Goal: Feedback & Contribution: Submit feedback/report problem

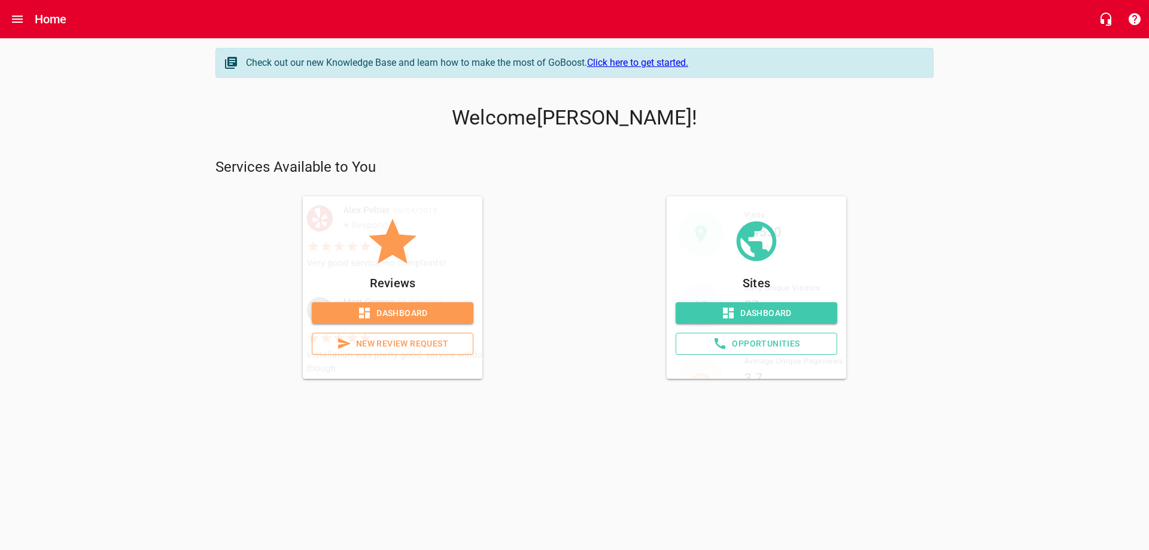
click at [396, 311] on span "Dashboard" at bounding box center [392, 313] width 142 height 15
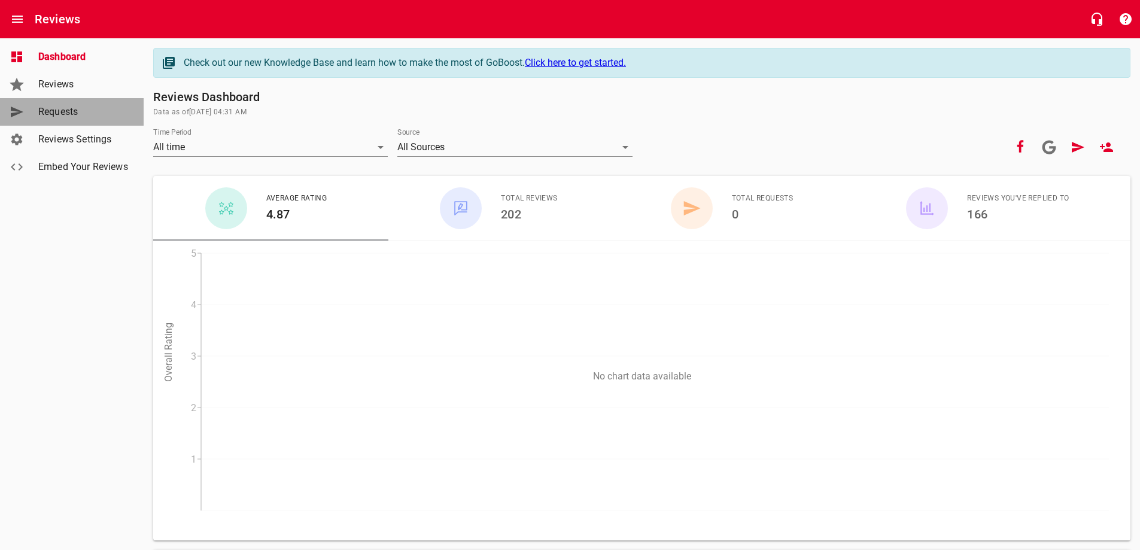
click at [80, 110] on span "Requests" at bounding box center [83, 112] width 91 height 14
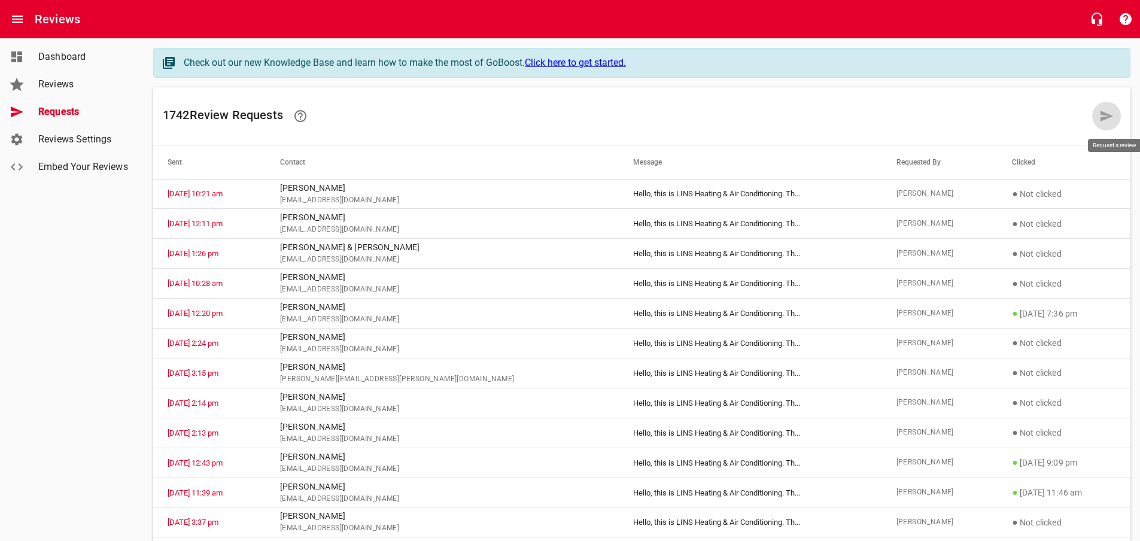
click at [1113, 117] on icon at bounding box center [1107, 116] width 14 height 14
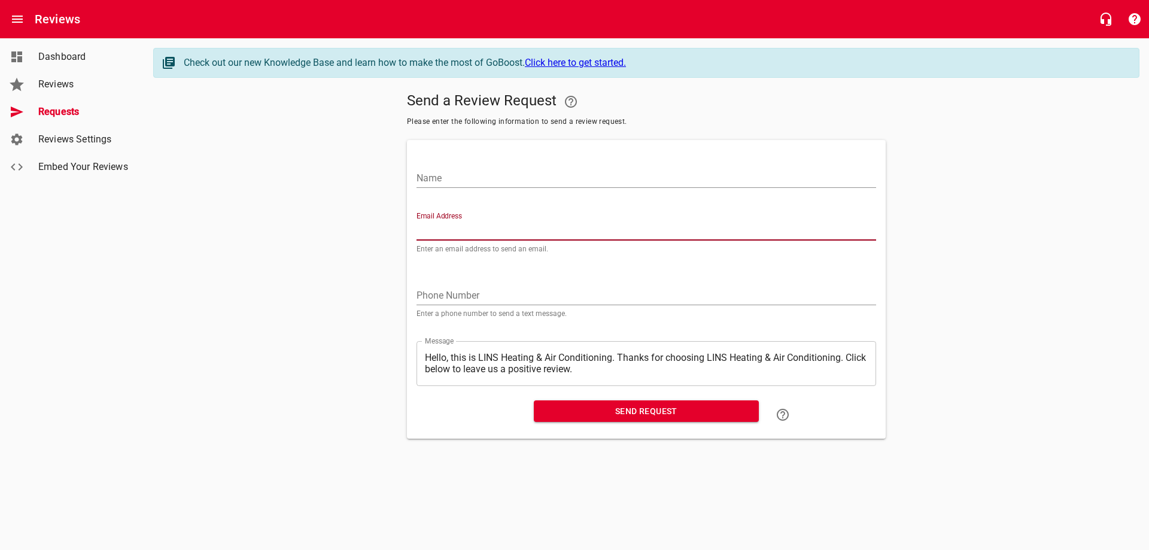
paste input "[EMAIL_ADDRESS][DOMAIN_NAME]"
type input "[EMAIL_ADDRESS][DOMAIN_NAME]"
click at [521, 173] on input "Name" at bounding box center [647, 178] width 460 height 19
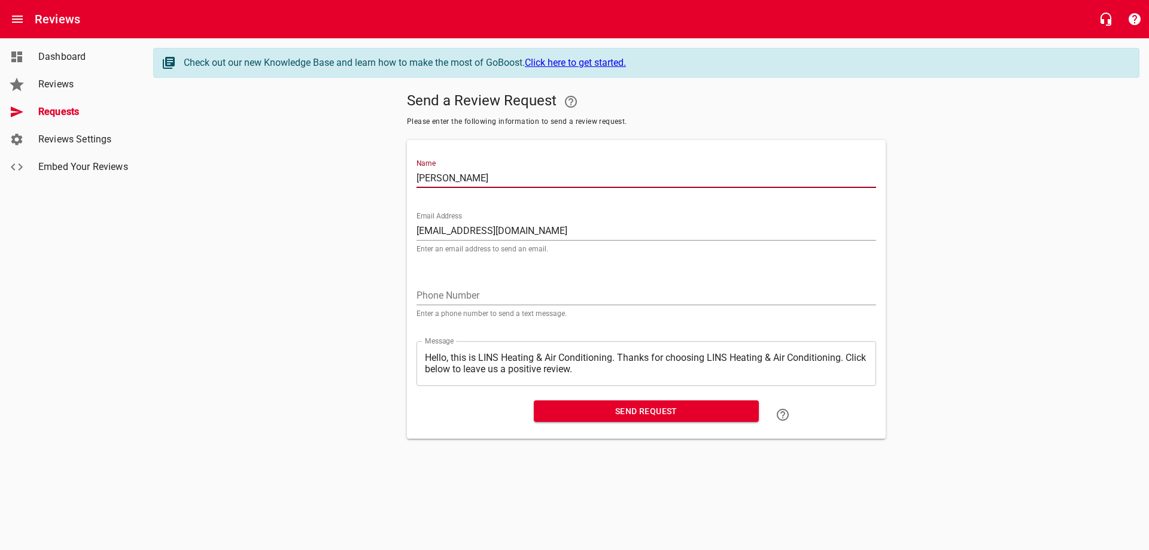
type input "[PERSON_NAME]"
click at [622, 408] on span "Send Request" at bounding box center [647, 411] width 206 height 15
